Goal: Transaction & Acquisition: Purchase product/service

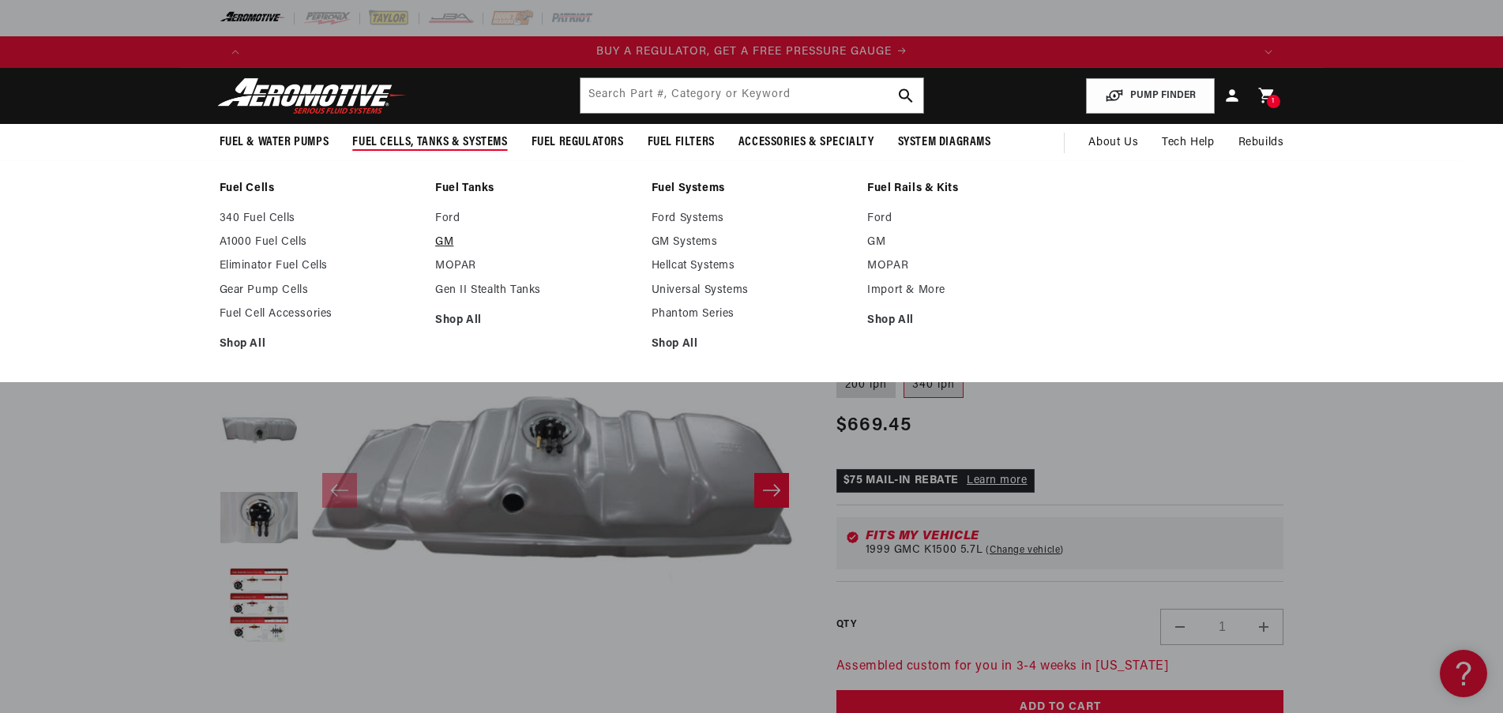
click at [440, 240] on link "GM" at bounding box center [535, 242] width 201 height 14
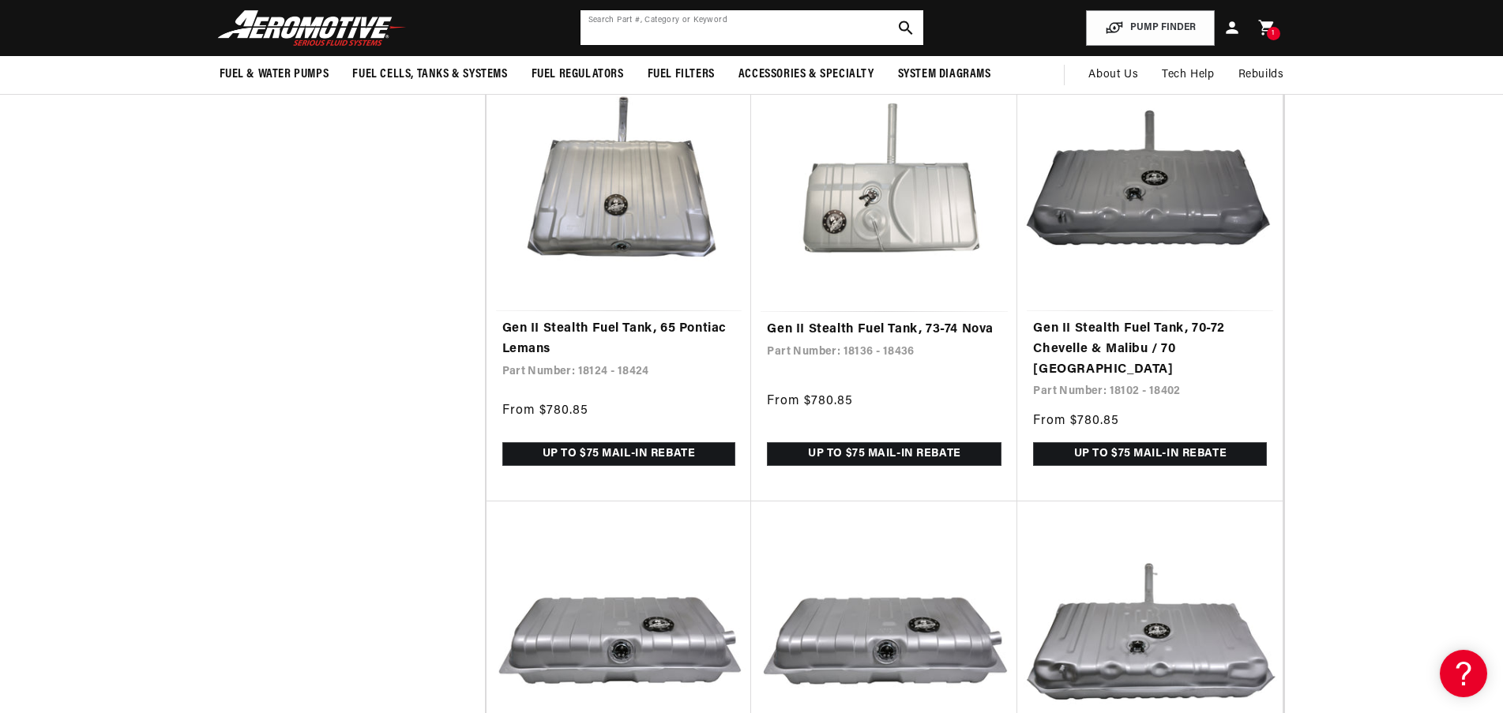
click at [707, 25] on input "text" at bounding box center [751, 27] width 343 height 35
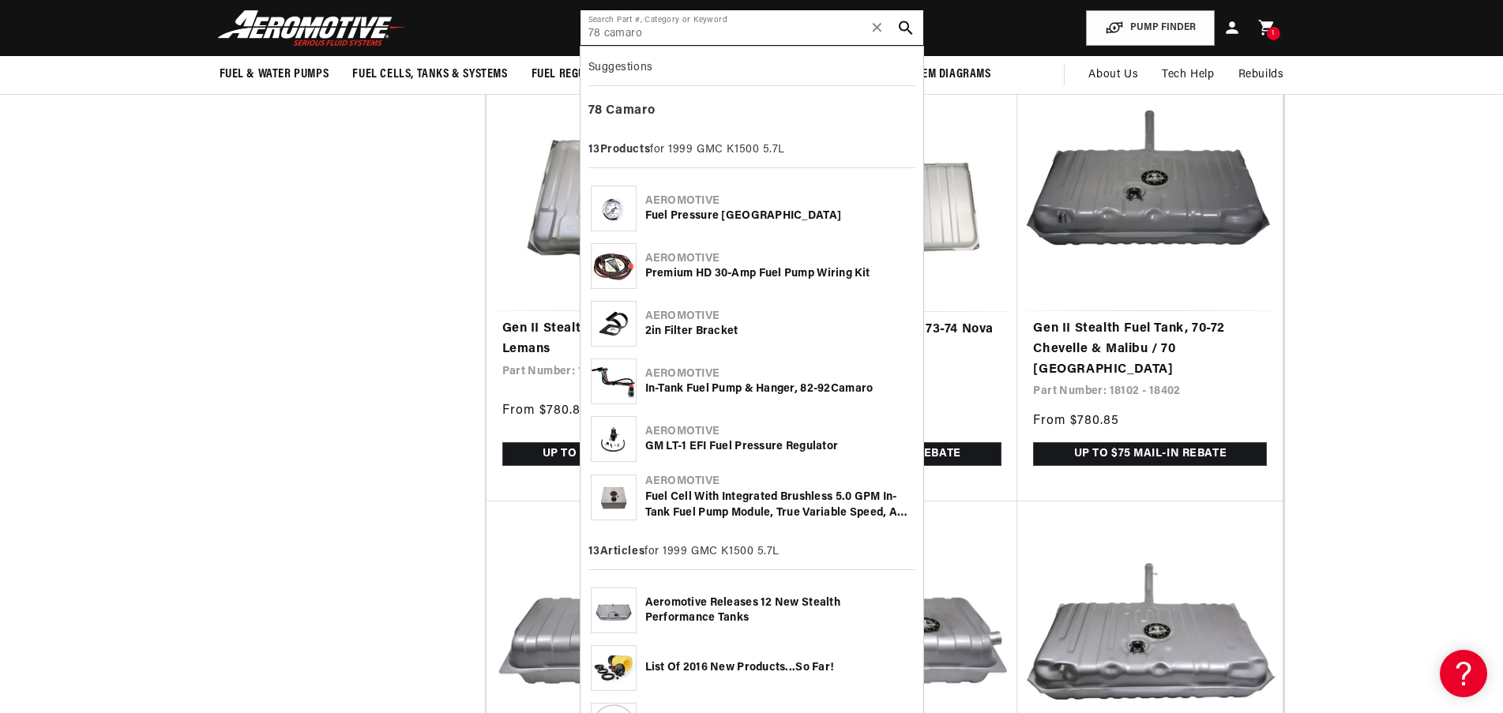
type input "78 camaro"
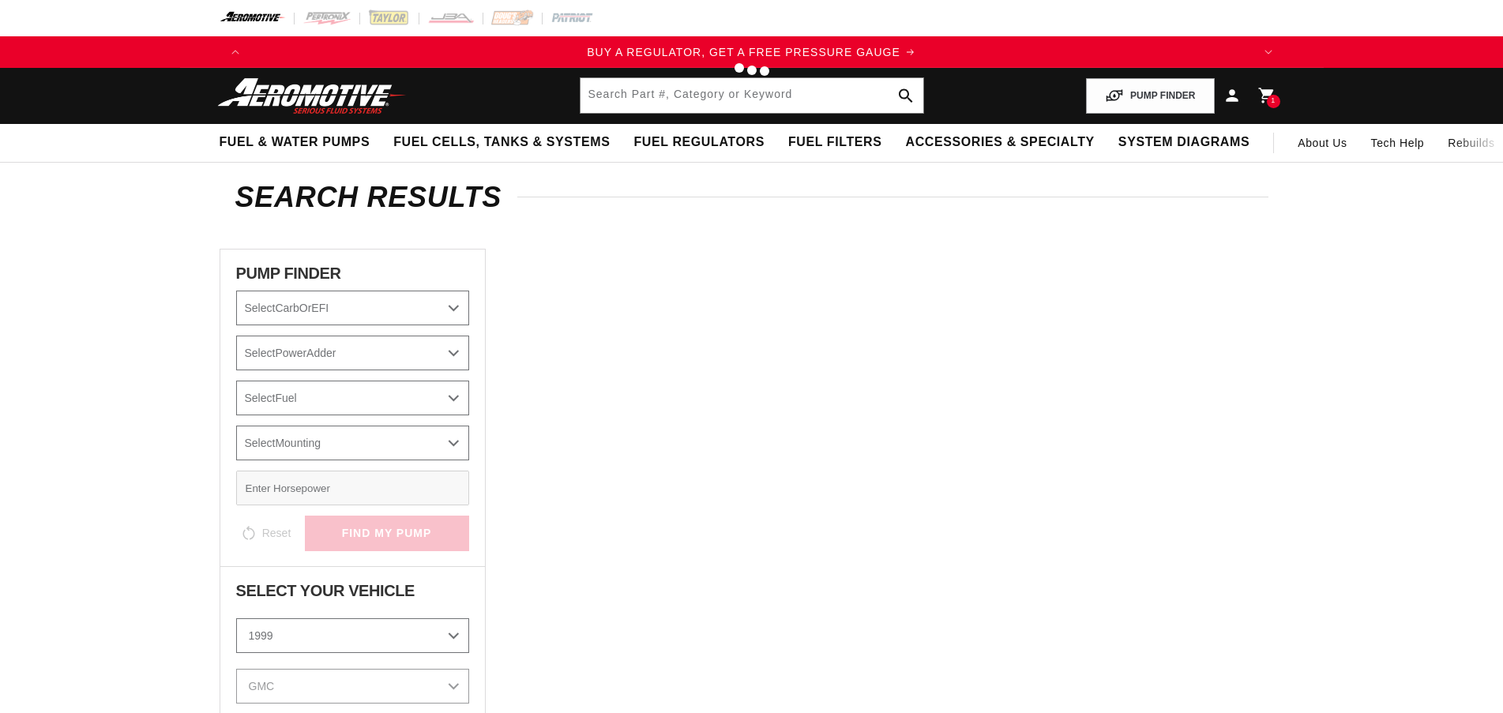
select select "1999"
select select "GMC"
select select "K1500"
select select "5.7L"
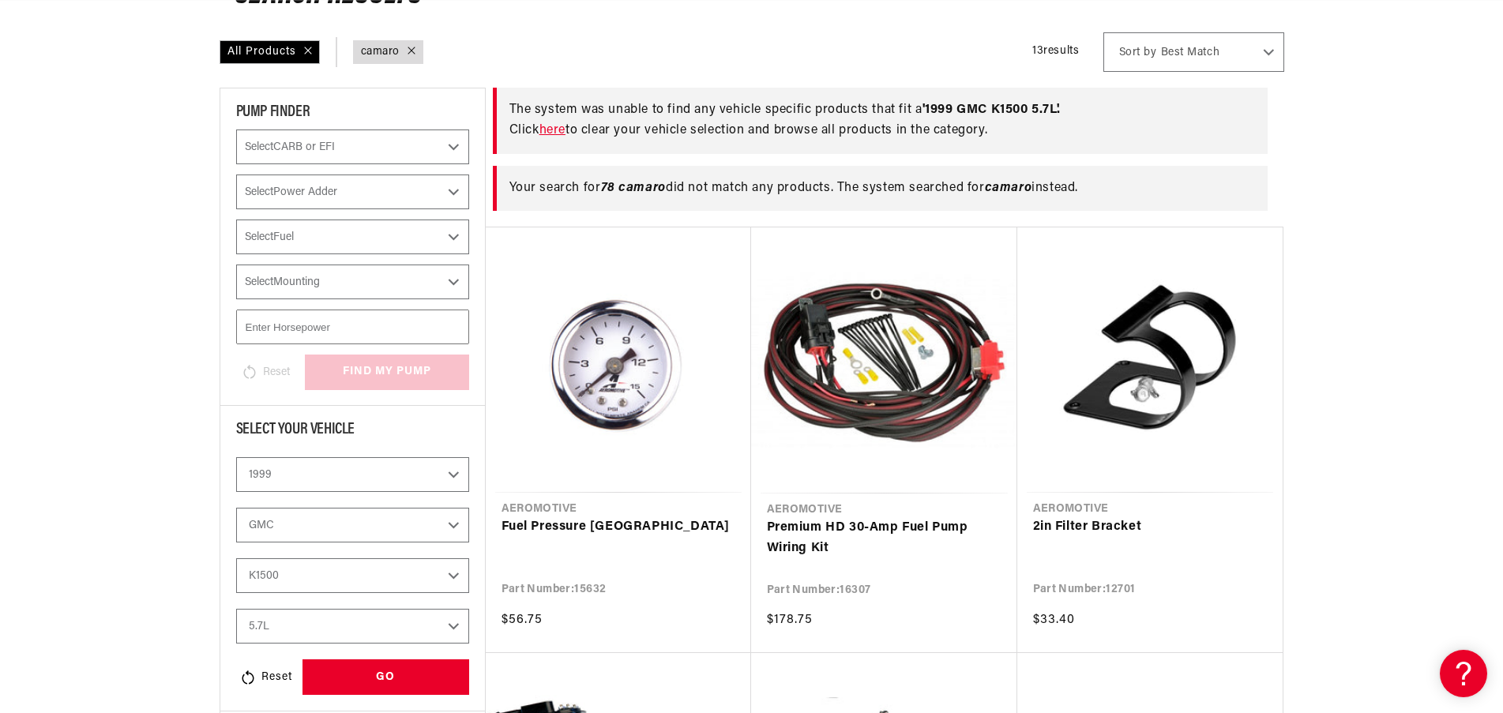
scroll to position [237, 0]
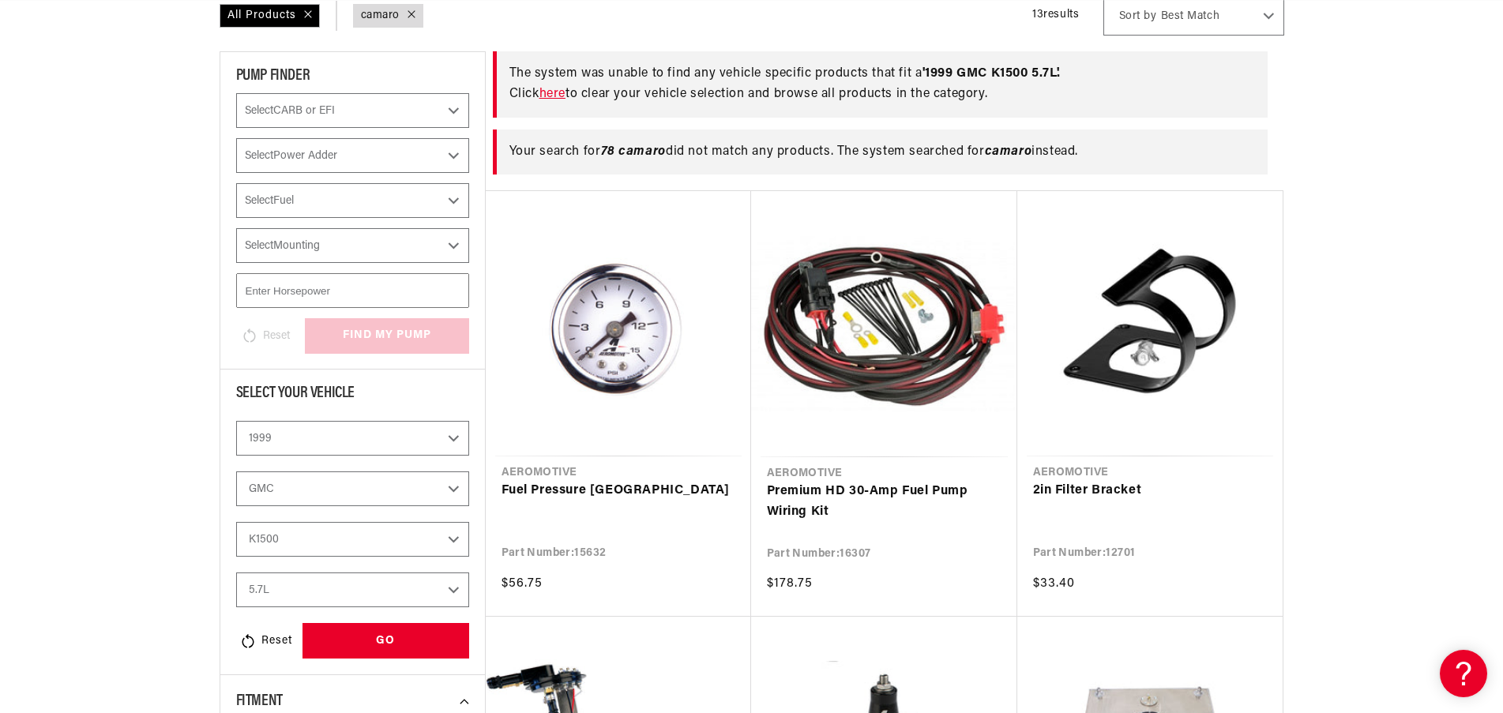
click at [321, 449] on select "2023 2022 2021 2020 2019 2018 2017 2016 2015 2014 2013 2012 2011 2010 2009 2008…" at bounding box center [352, 438] width 233 height 35
click at [236, 421] on select "2023 2022 2021 2020 2019 2018 2017 2016 2015 2014 2013 2012 2011 2010 2009 2008…" at bounding box center [352, 438] width 233 height 35
select select "1978"
select select "Make"
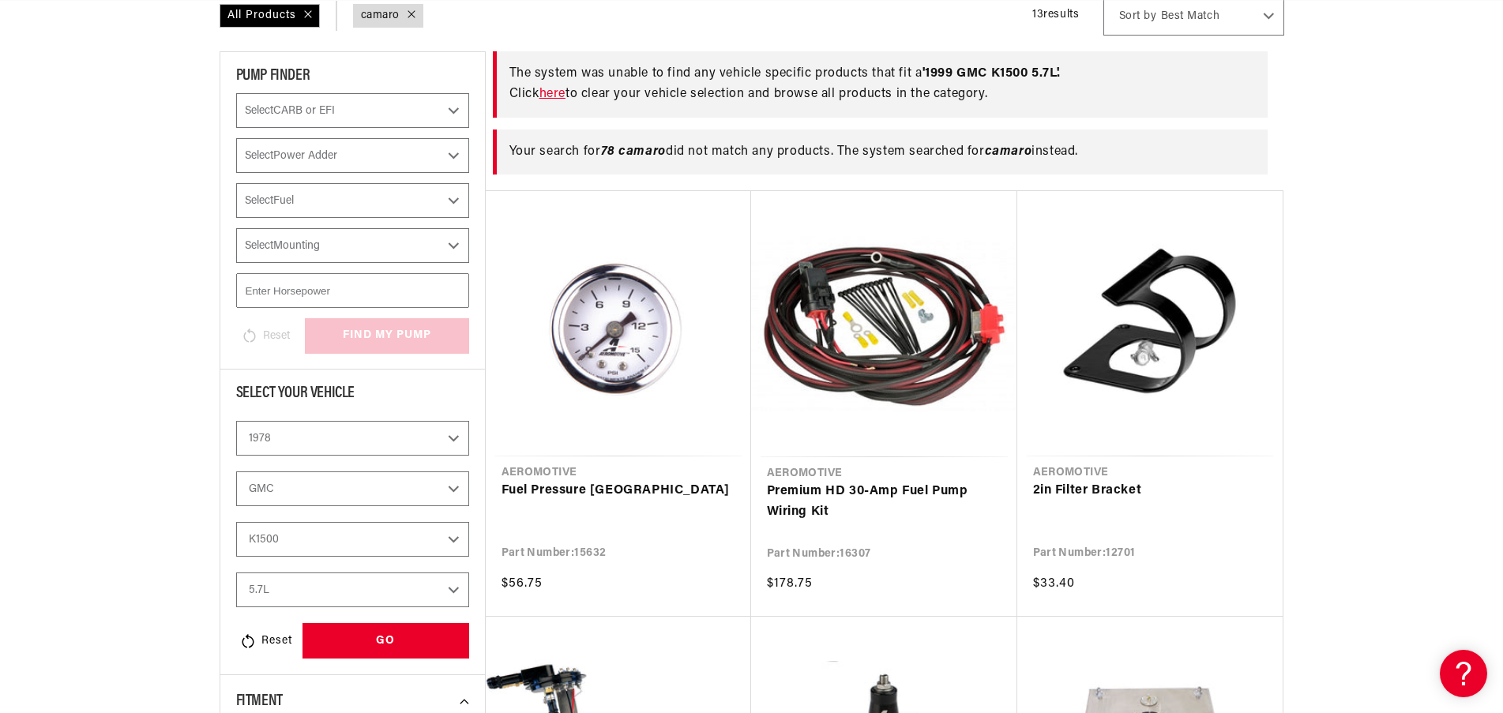
select select "Model"
select select "Engine"
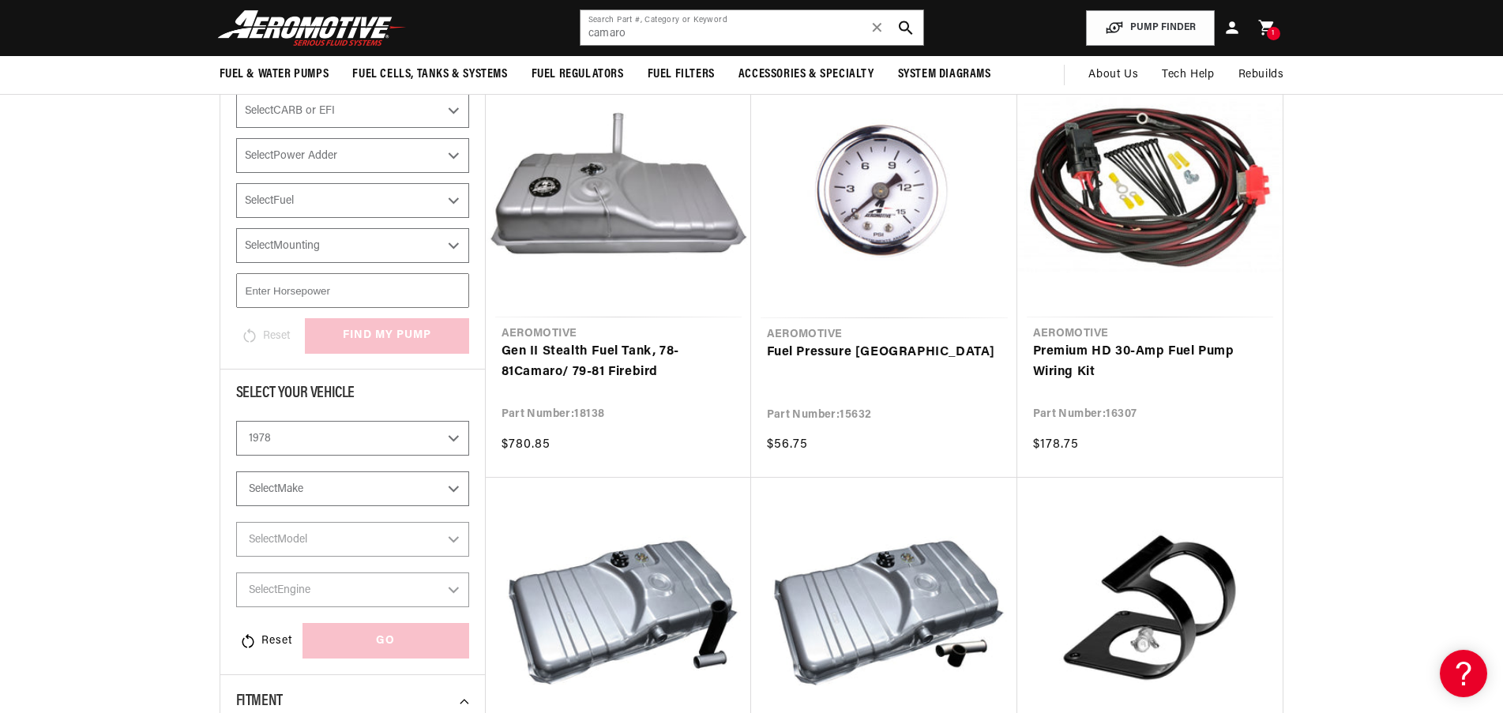
scroll to position [233, 0]
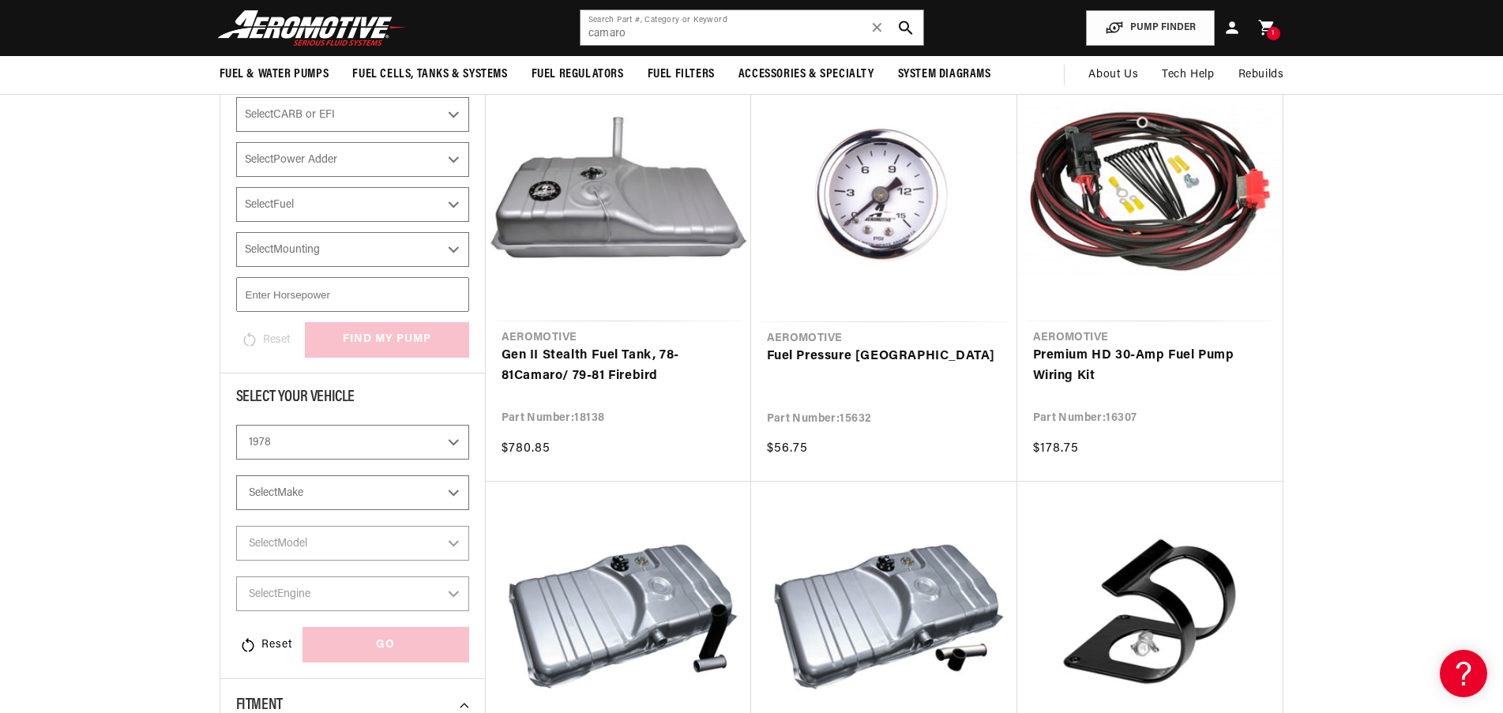
click at [320, 495] on select "Select Make Buick Chevrolet Oldsmobile Pontiac" at bounding box center [352, 492] width 233 height 35
select select "Chevrolet"
click at [236, 475] on select "Select Make Buick Chevrolet Oldsmobile Pontiac" at bounding box center [352, 492] width 233 height 35
select select "Chevrolet"
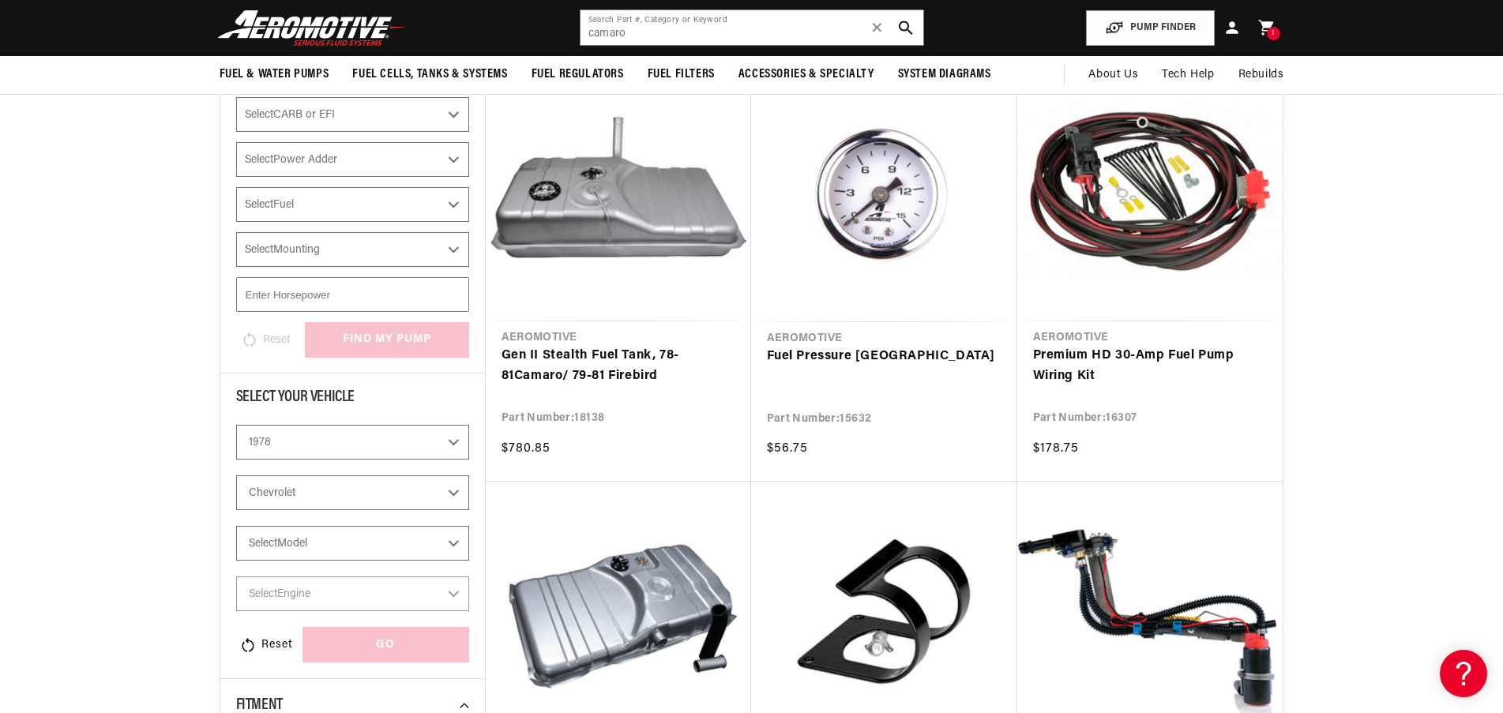
click at [315, 547] on select "Select Model C10 Camaro Malibu Monte Carlo Nova" at bounding box center [352, 543] width 233 height 35
select select "Camaro"
click at [236, 526] on select "Select Model C10 Camaro Malibu Monte Carlo Nova" at bounding box center [352, 543] width 233 height 35
select select "Camaro"
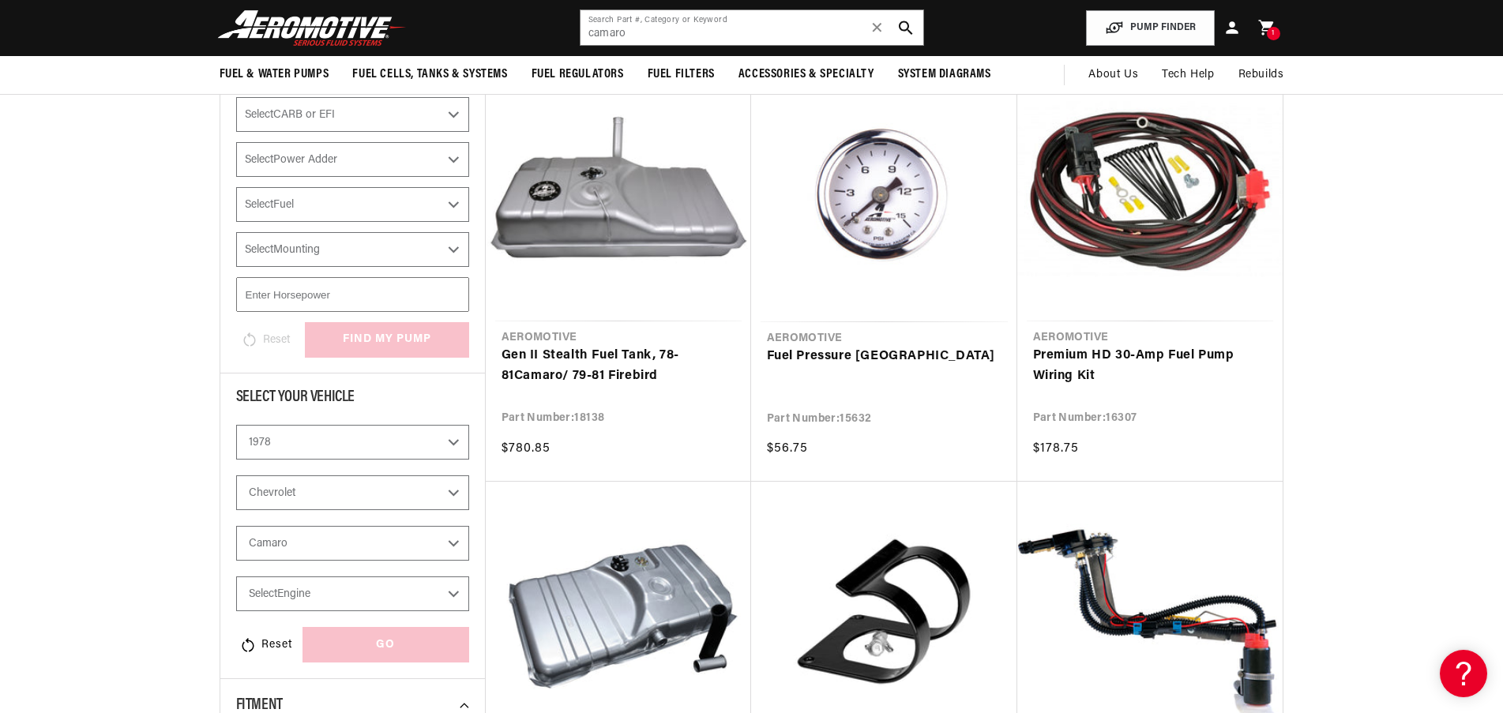
click at [317, 602] on select "Select Engine 4.1L 5.0L 5.7L" at bounding box center [352, 593] width 233 height 35
select select "5.7L"
click at [236, 576] on select "Select Engine 4.1L 5.0L 5.7L" at bounding box center [352, 593] width 233 height 35
select select "5.7L"
click at [347, 654] on div "GO" at bounding box center [385, 645] width 167 height 36
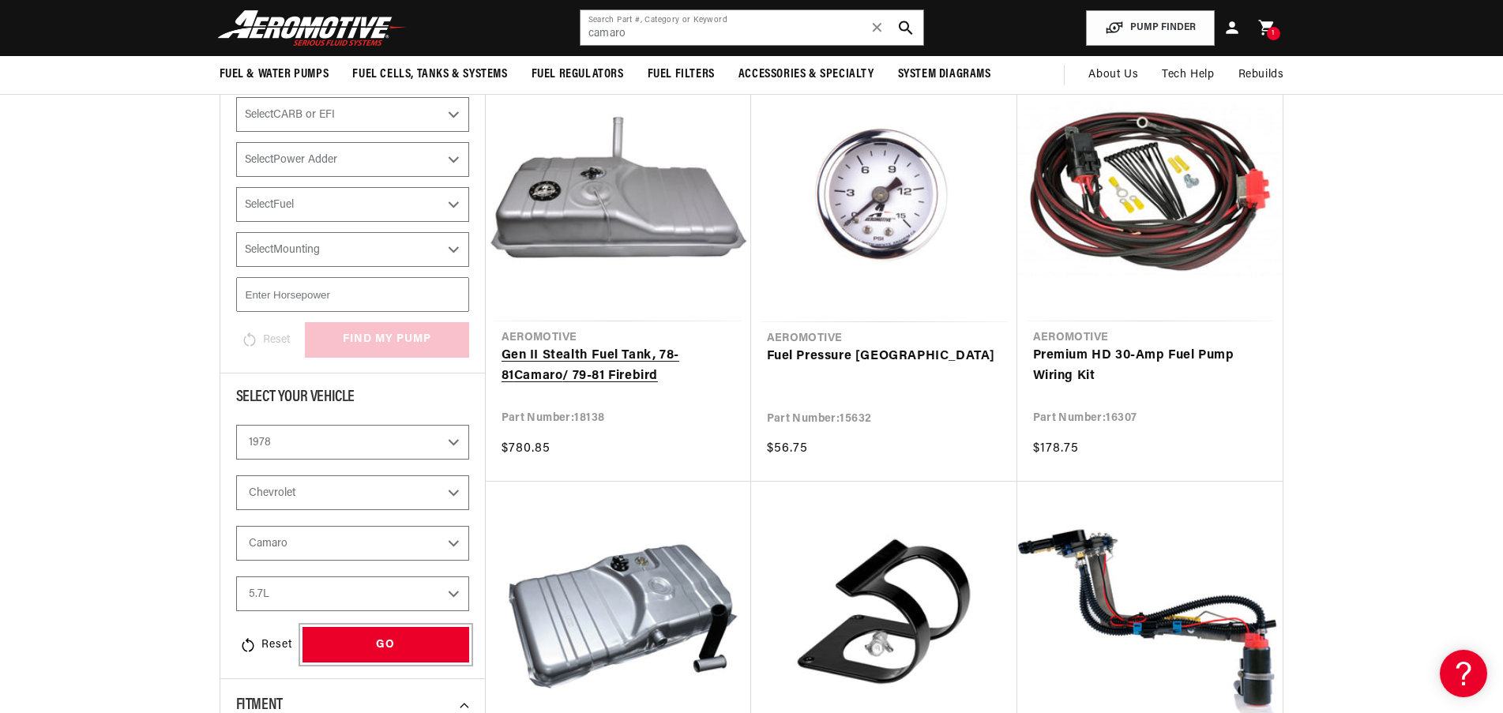
scroll to position [0, 2002]
click at [625, 366] on link "Gen II Stealth Fuel Tank, 78-81 Camaro / 79-81 Firebird" at bounding box center [618, 366] width 234 height 40
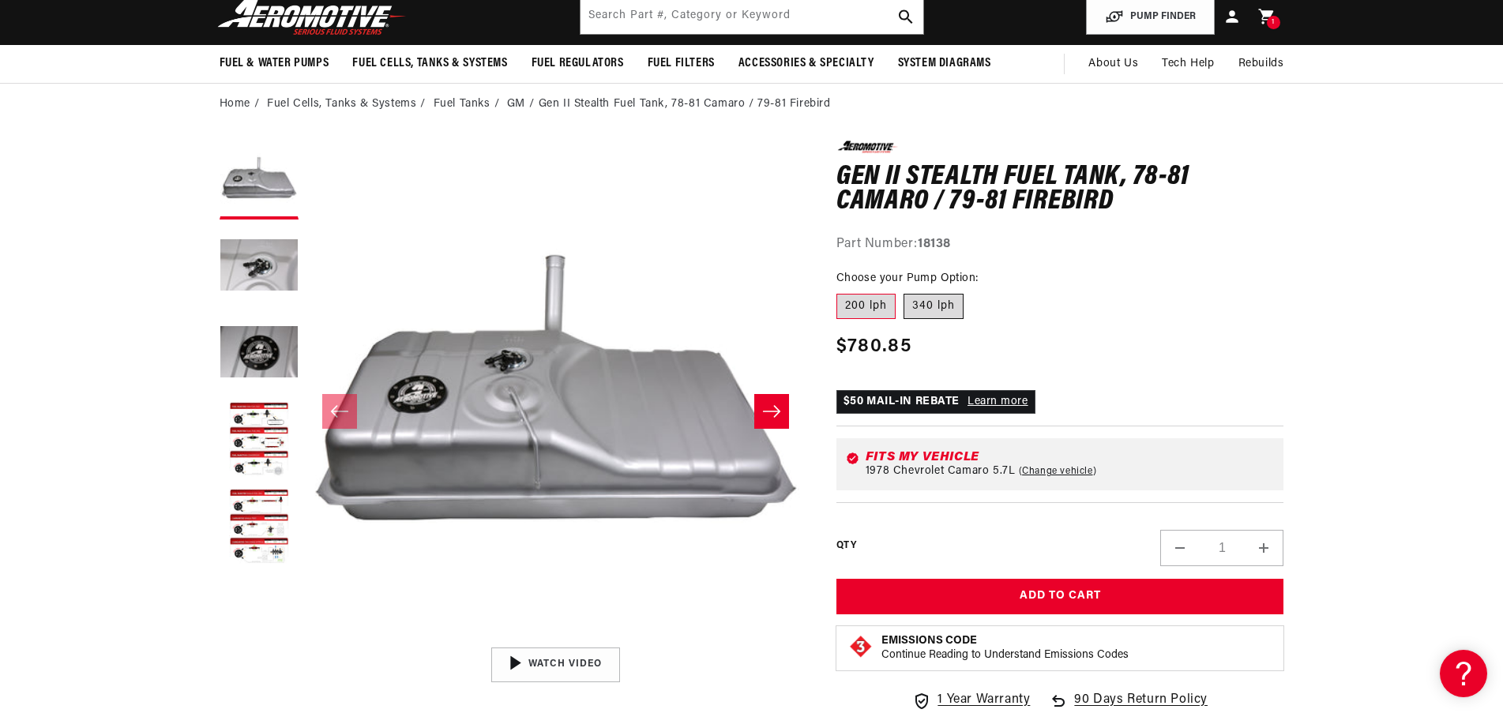
click at [951, 310] on label "340 lph" at bounding box center [933, 306] width 60 height 25
click at [904, 291] on input "340 lph" at bounding box center [903, 291] width 1 height 1
radio input "true"
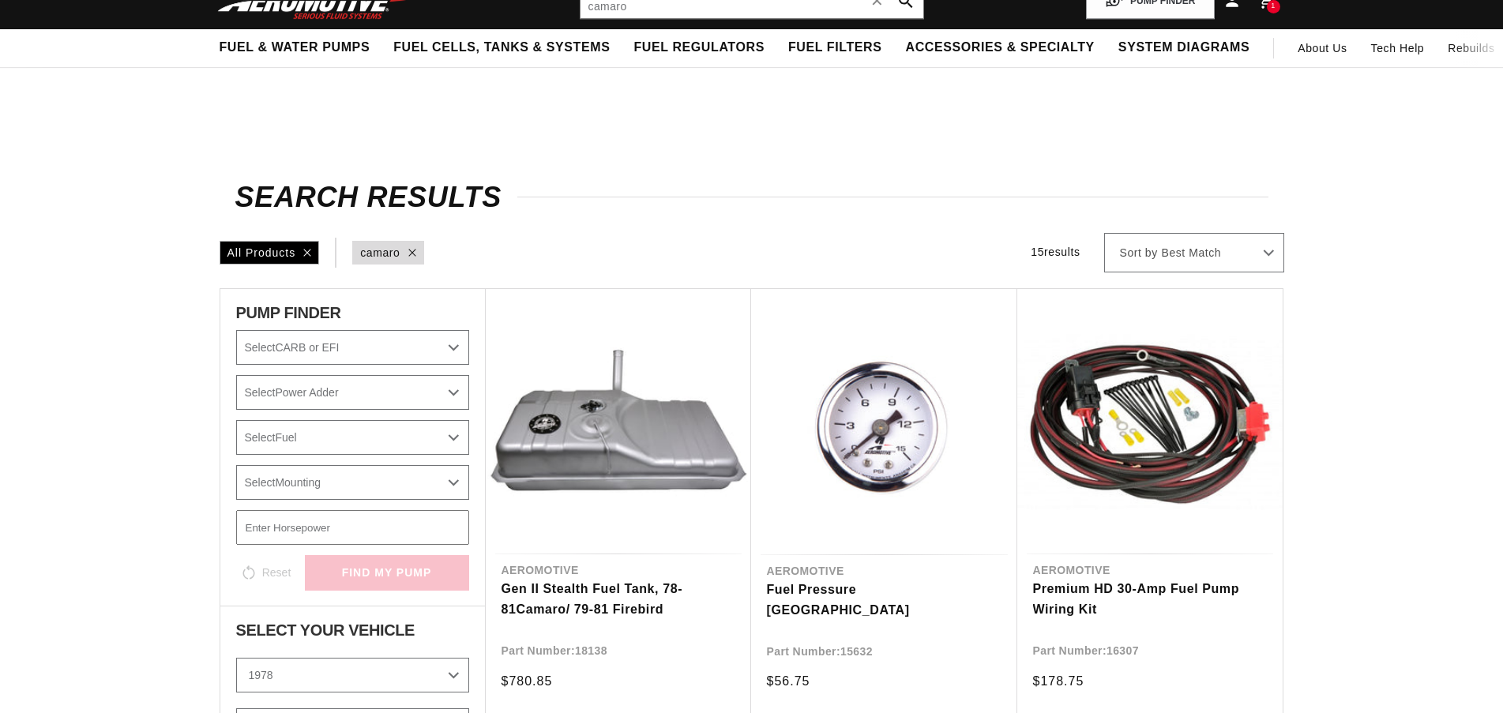
select select "1978"
select select "Chevrolet"
select select "Camaro"
select select "5.7L"
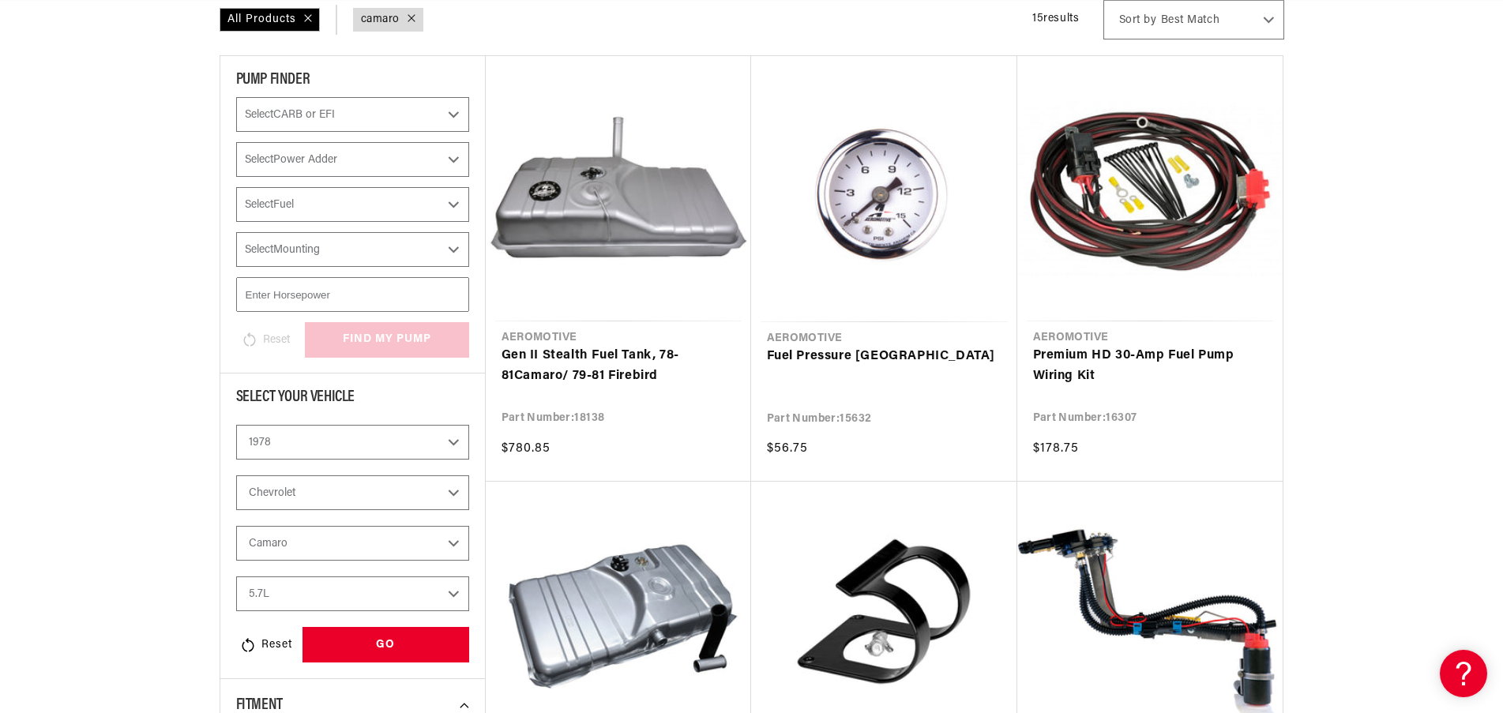
click at [334, 446] on select "2023 2022 2021 2020 2019 2018 2017 2016 2015 2014 2013 2012 2011 2010 2009 2008…" at bounding box center [352, 442] width 233 height 35
click at [236, 425] on select "2023 2022 2021 2020 2019 2018 2017 2016 2015 2014 2013 2012 2011 2010 2009 2008…" at bounding box center [352, 442] width 233 height 35
select select "1986"
select select "Engine"
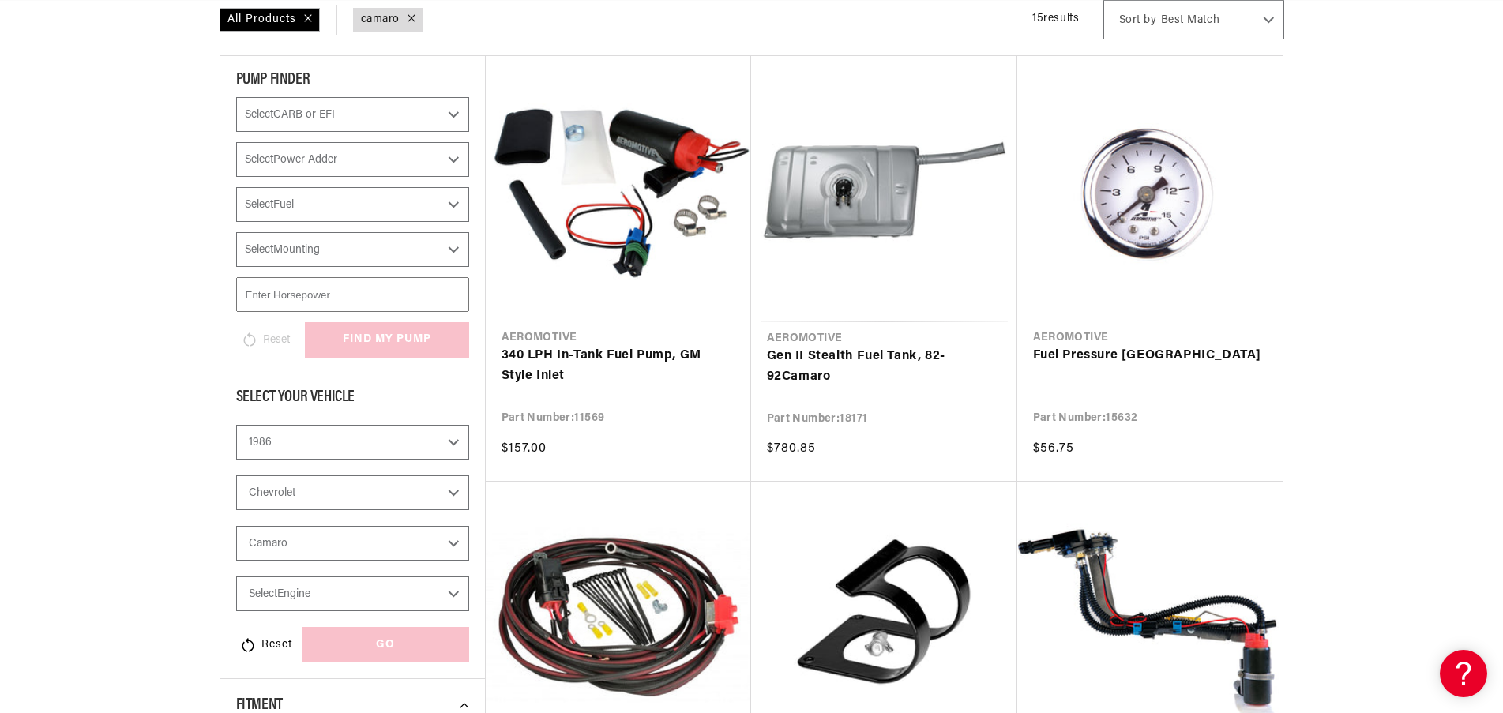
click at [293, 497] on select "Buick Chevrolet Chrysler Ford Mazda Mitsubishi Nissan Oldsmobile [GEOGRAPHIC_DA…" at bounding box center [352, 492] width 233 height 35
click at [236, 475] on select "Buick Chevrolet Chrysler Ford Mazda Mitsubishi Nissan Oldsmobile [GEOGRAPHIC_DA…" at bounding box center [352, 492] width 233 height 35
click at [314, 539] on select "Camaro Corvette Monte Carlo S10 S10 Blazer" at bounding box center [352, 543] width 233 height 35
click at [236, 526] on select "Camaro Corvette Monte Carlo S10 S10 Blazer" at bounding box center [352, 543] width 233 height 35
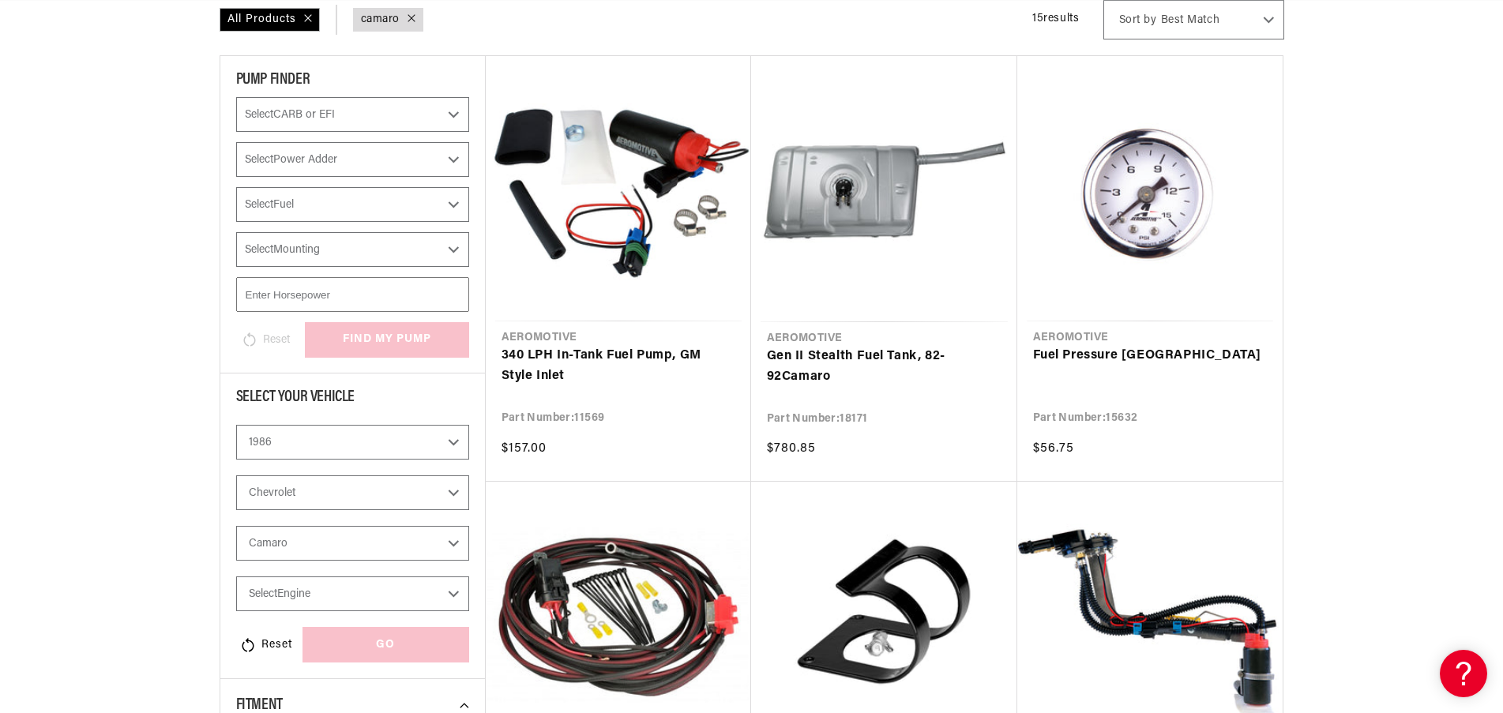
select select "[PERSON_NAME]"
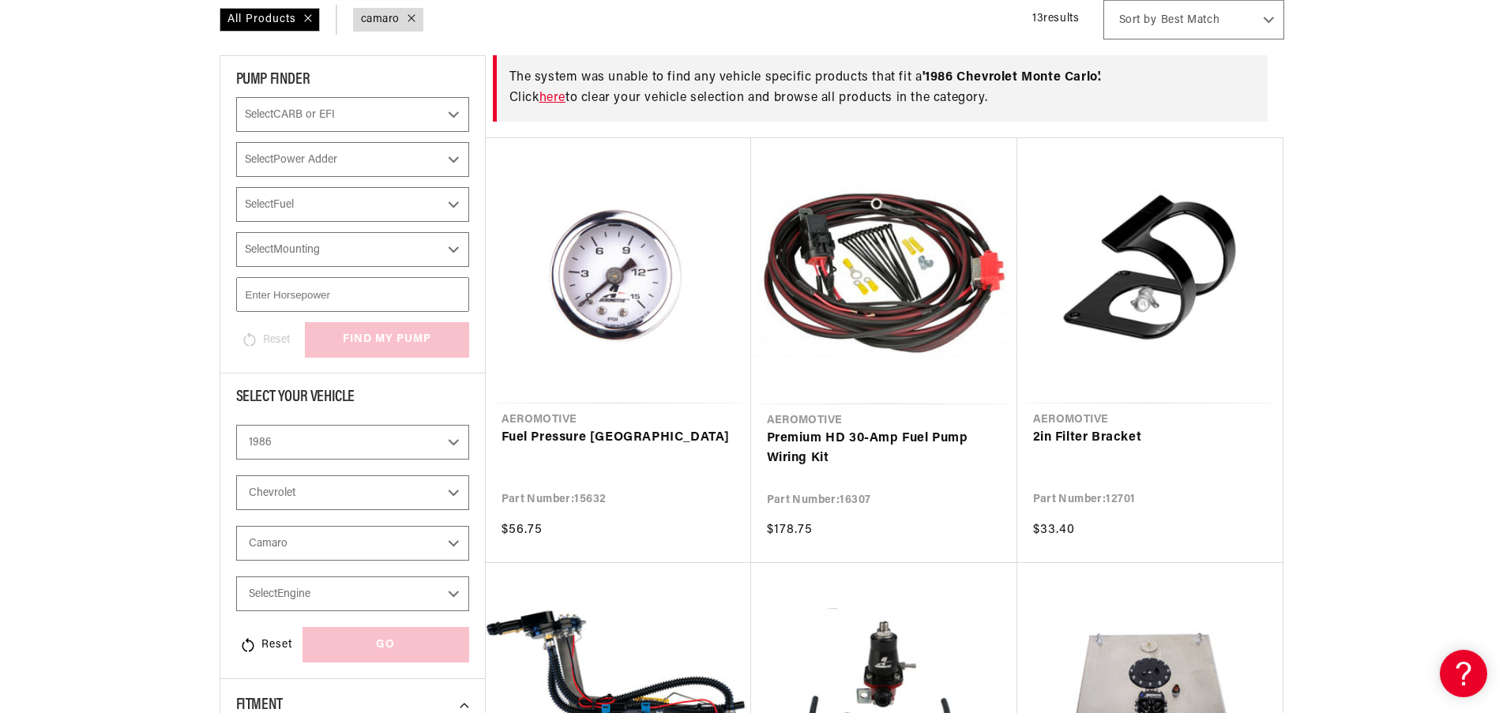
click at [316, 603] on select "Select Engine 3.8L 4.3L 5.0L" at bounding box center [352, 593] width 233 height 35
select select "5.0L"
click at [236, 576] on select "Select Engine 3.8L 4.3L 5.0L" at bounding box center [352, 593] width 233 height 35
select select "5.0L"
click at [326, 649] on div "GO" at bounding box center [385, 645] width 167 height 36
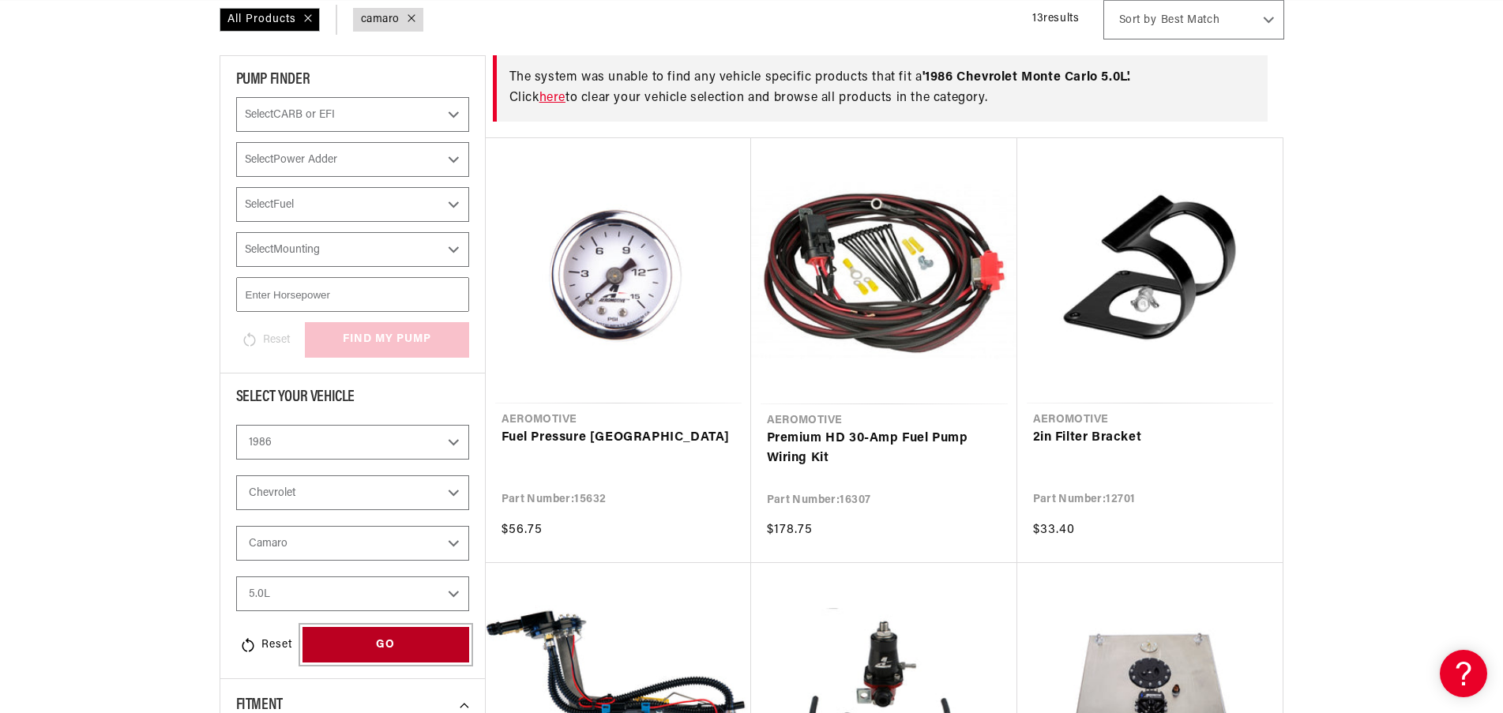
scroll to position [0, 3004]
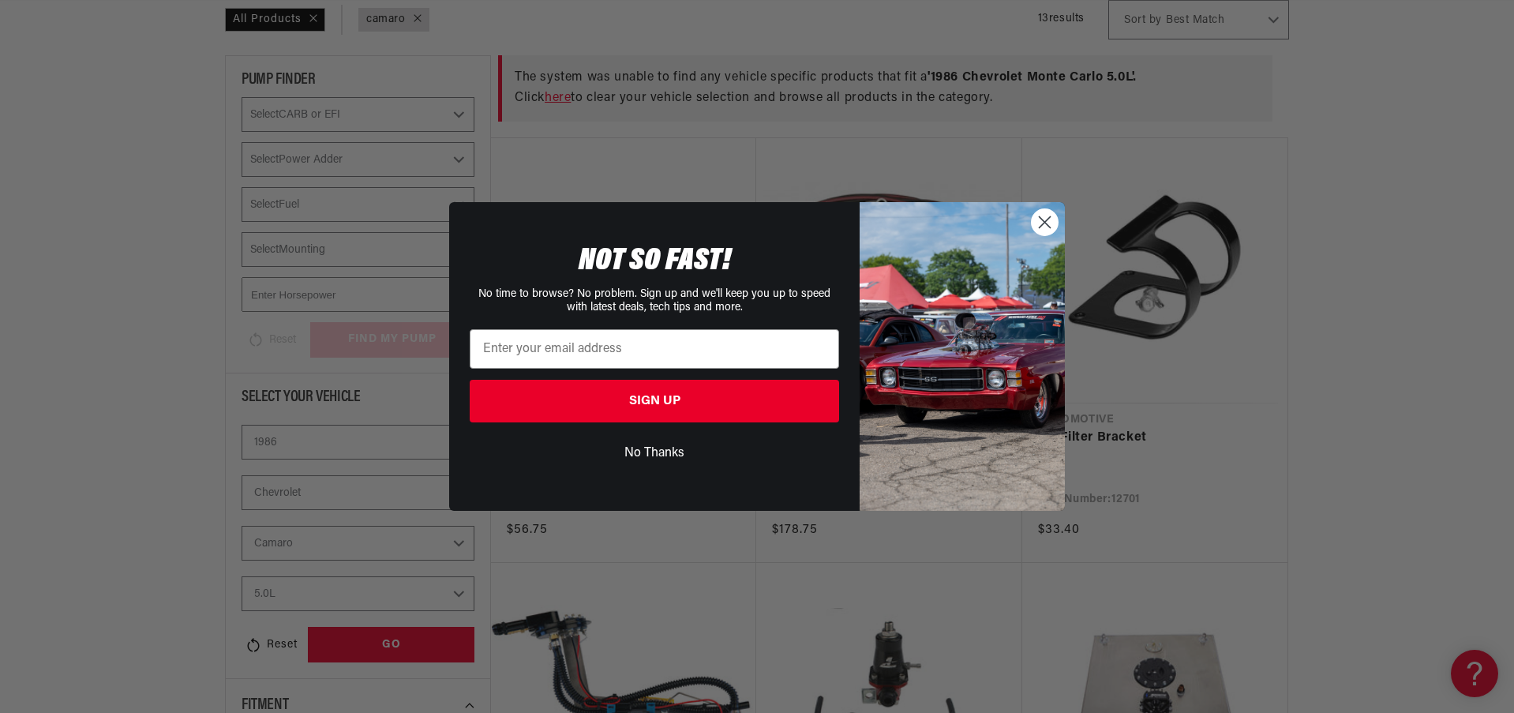
click at [1051, 220] on circle "Close dialog" at bounding box center [1045, 222] width 26 height 26
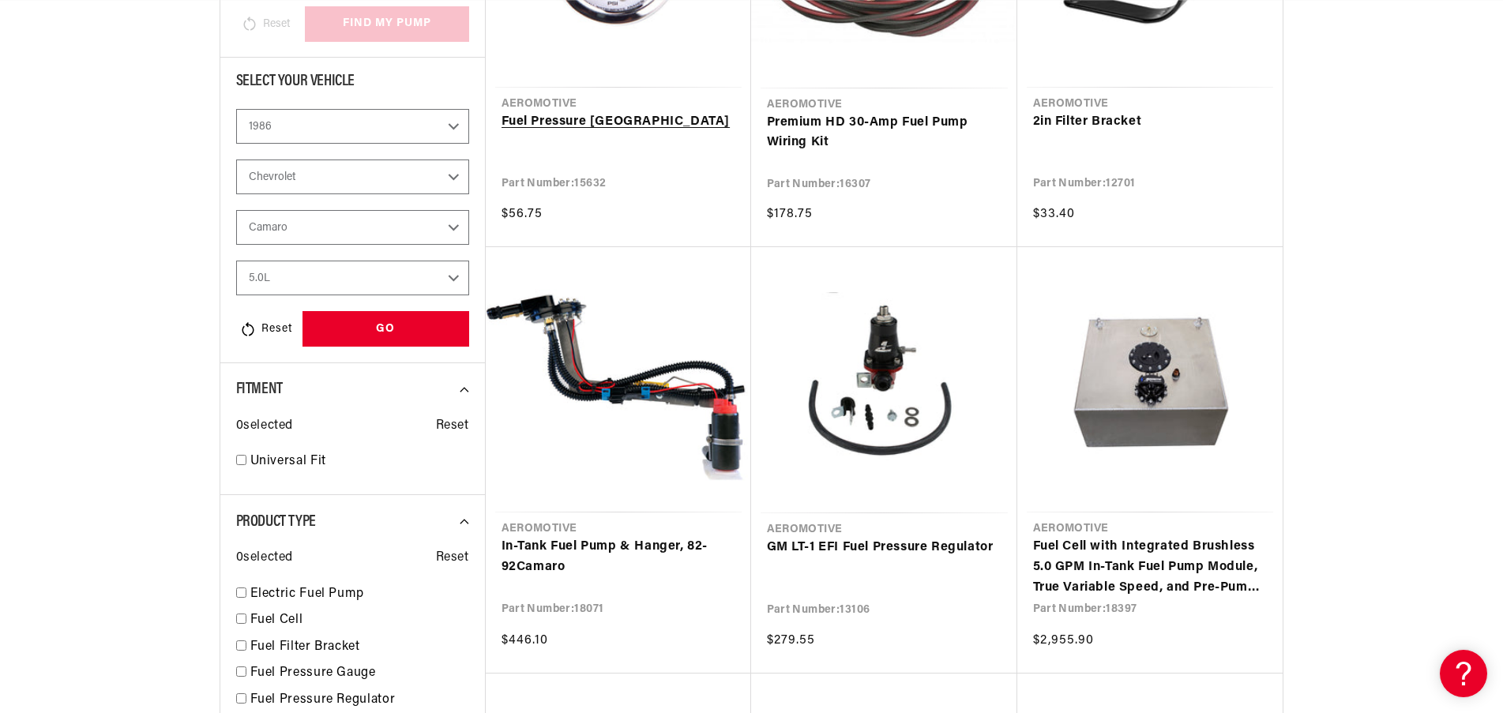
scroll to position [0, 0]
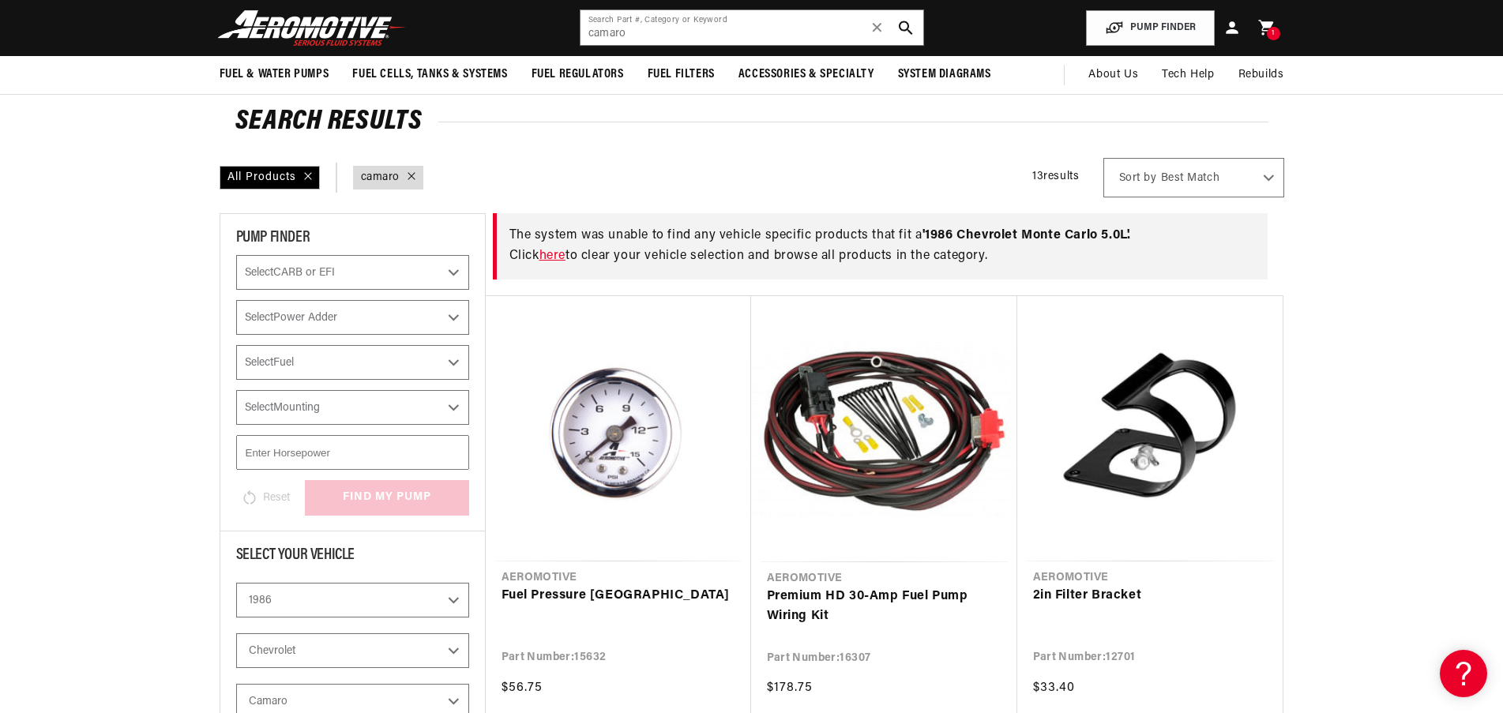
scroll to position [470, 0]
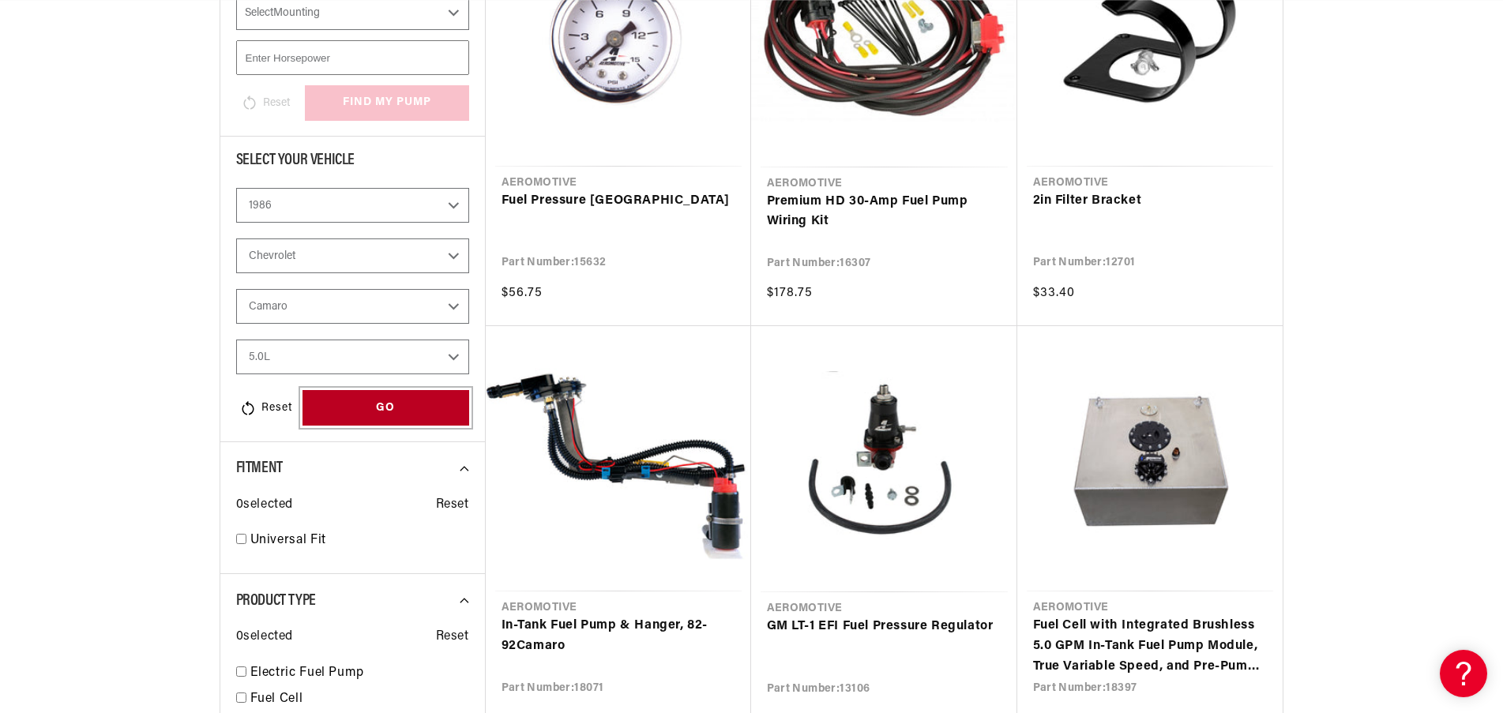
click at [356, 409] on div "GO" at bounding box center [385, 408] width 167 height 36
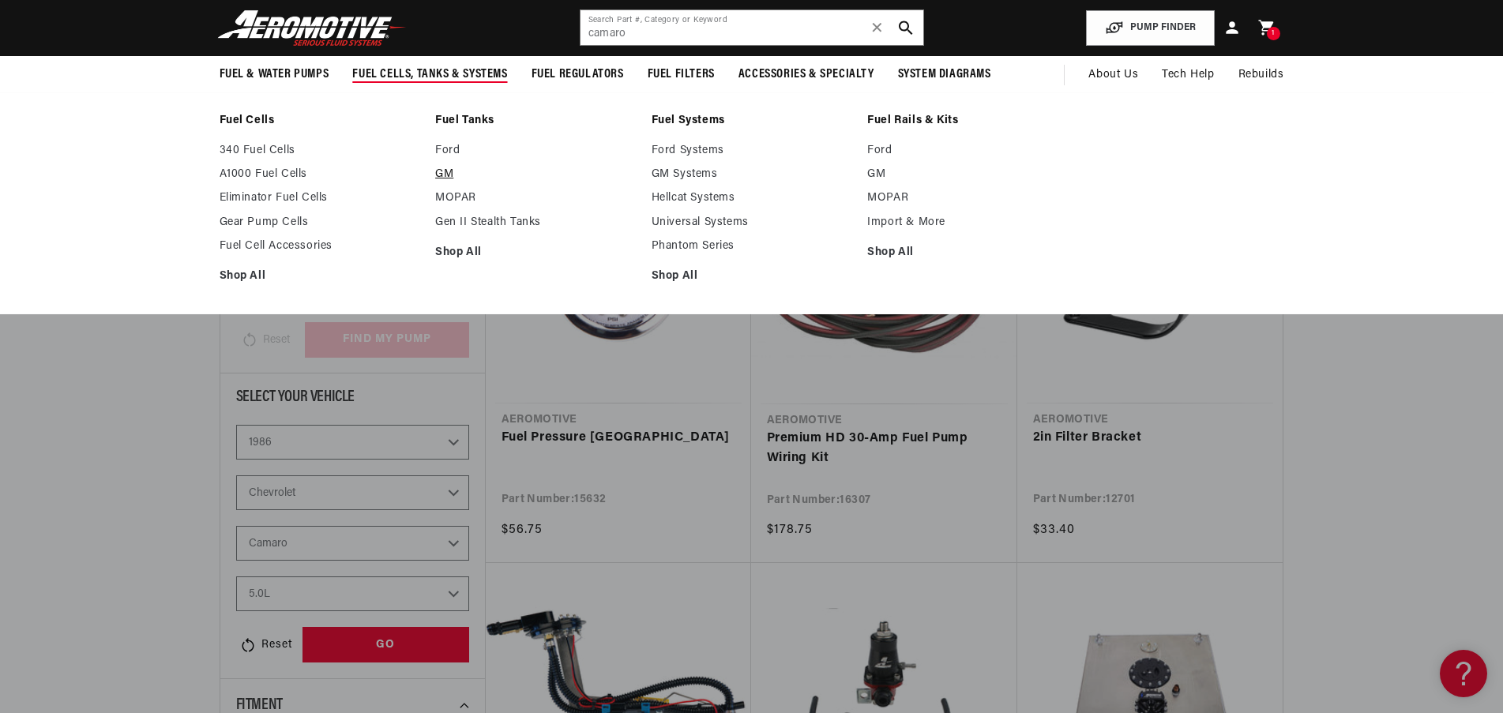
click at [441, 175] on link "GM" at bounding box center [535, 174] width 201 height 14
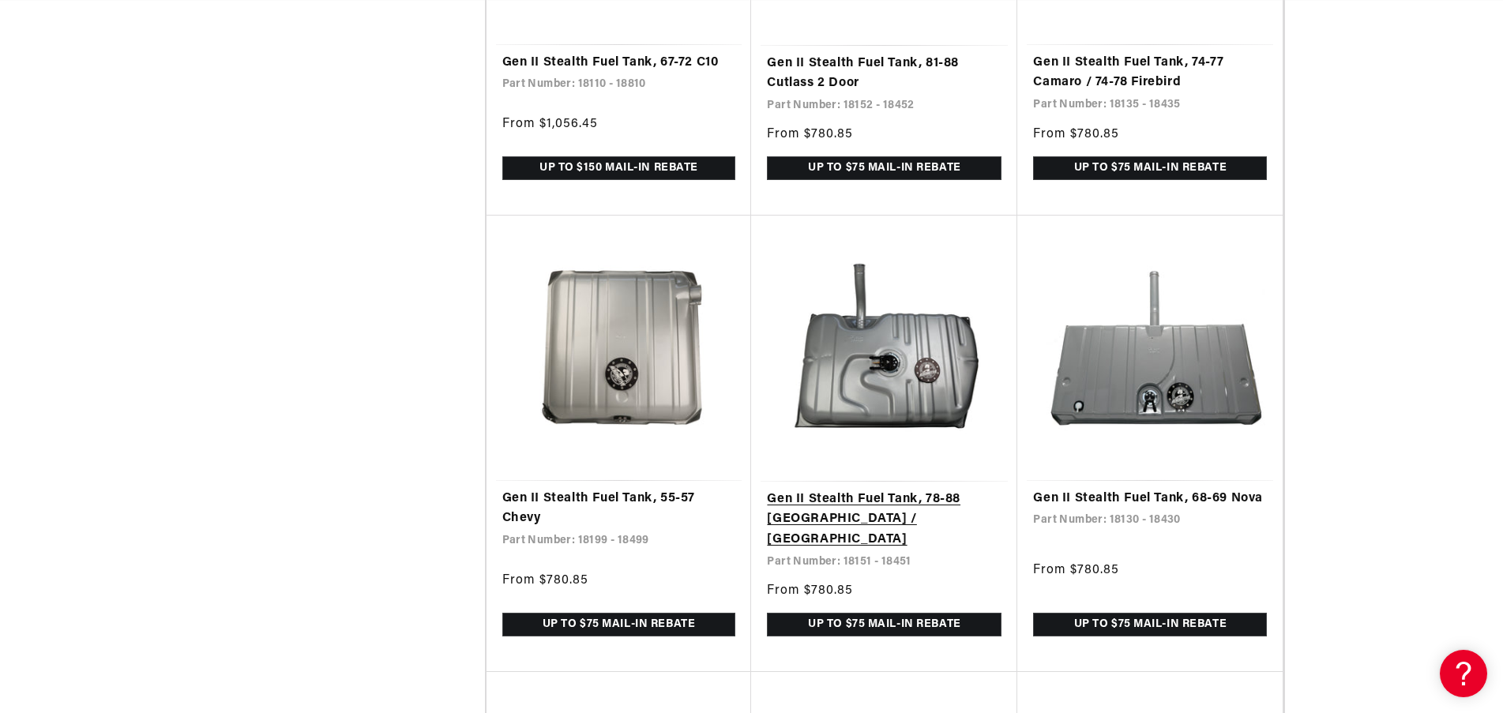
click at [911, 490] on link "Gen II Stealth Fuel Tank, 78-88 [GEOGRAPHIC_DATA] / [GEOGRAPHIC_DATA]" at bounding box center [884, 520] width 235 height 61
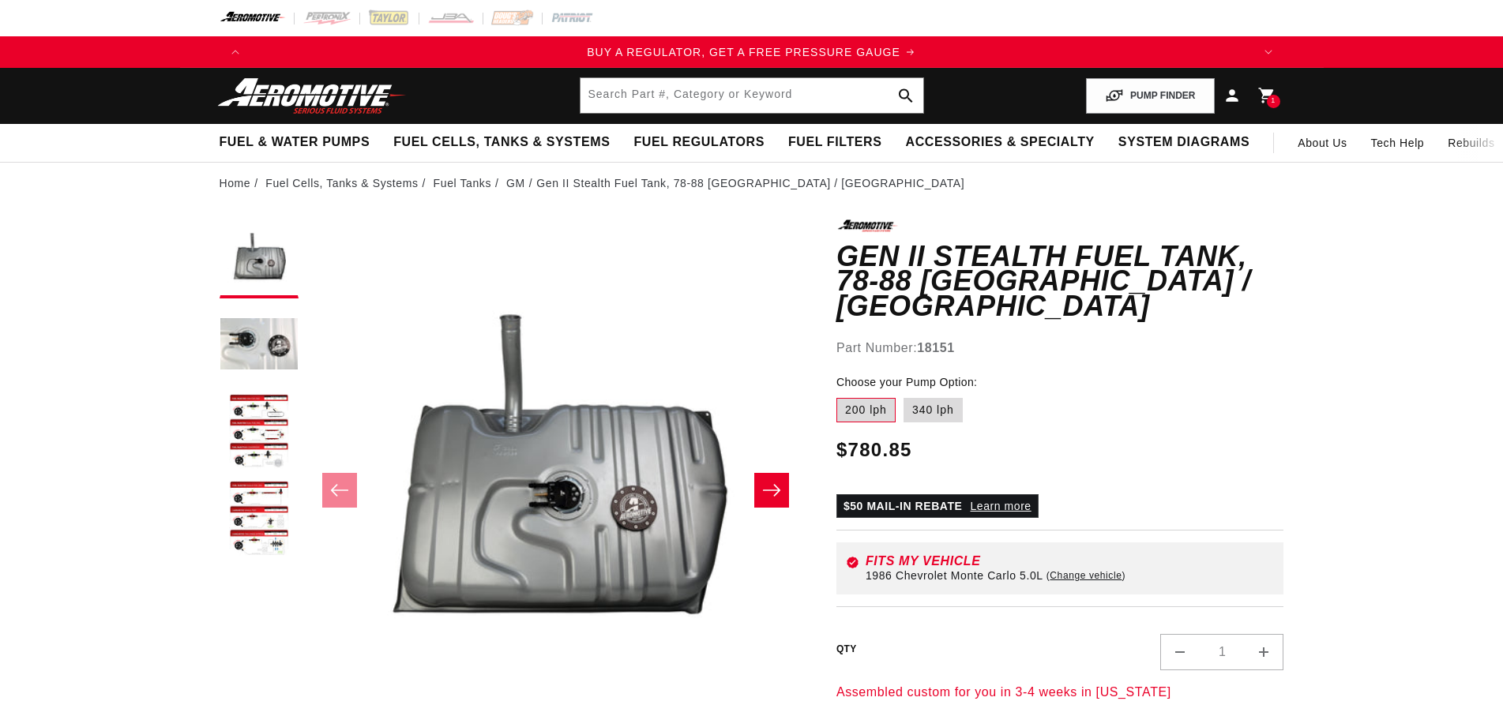
click at [933, 398] on label "340 lph" at bounding box center [932, 410] width 59 height 25
click at [904, 395] on input "340 lph" at bounding box center [903, 395] width 1 height 1
radio input "true"
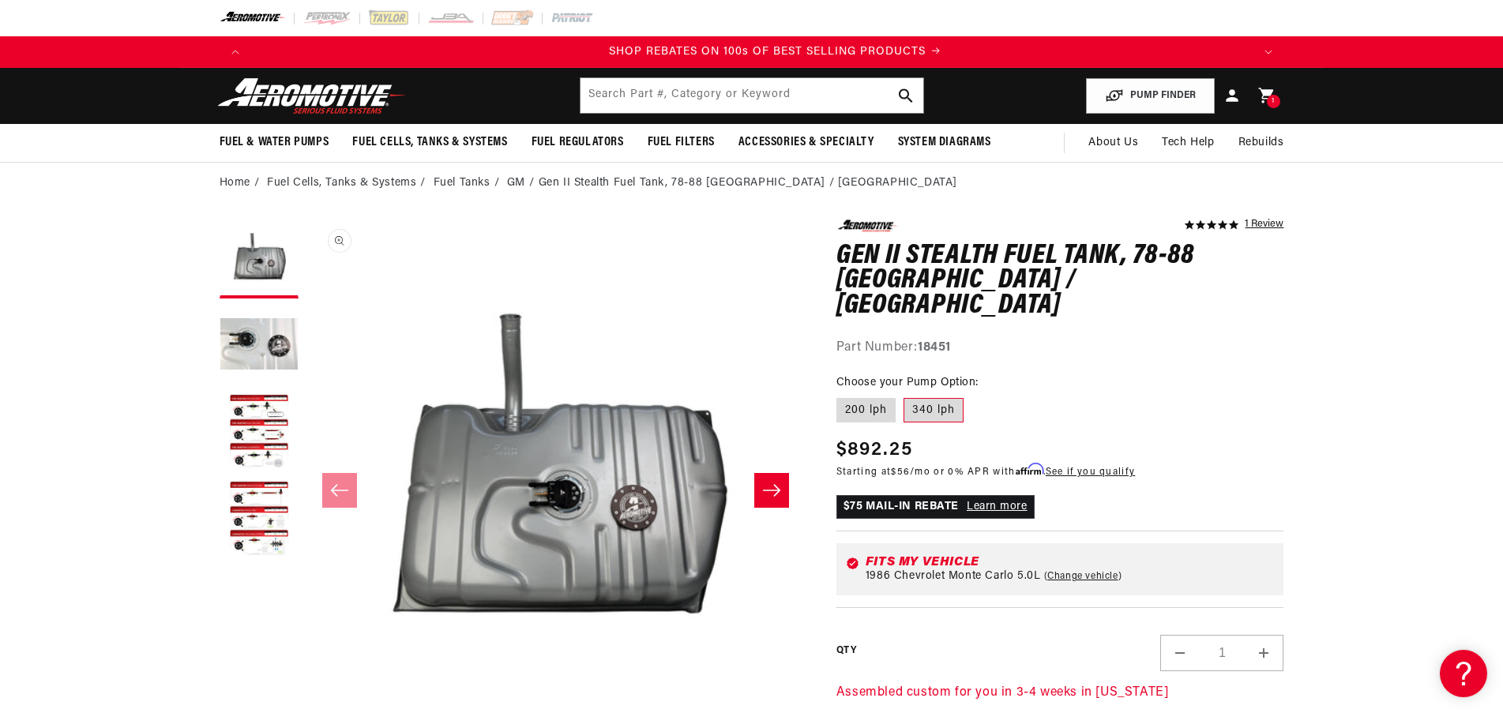
scroll to position [0, 2002]
